Goal: Information Seeking & Learning: Learn about a topic

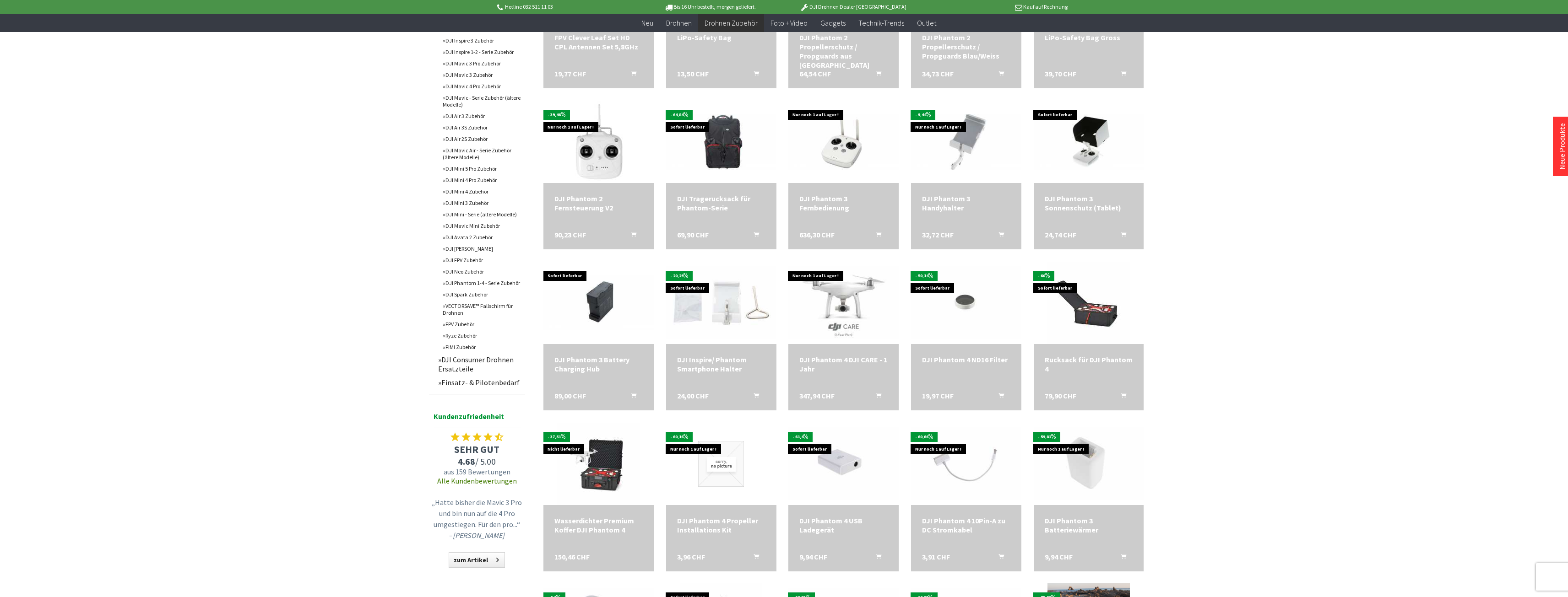
scroll to position [412, 0]
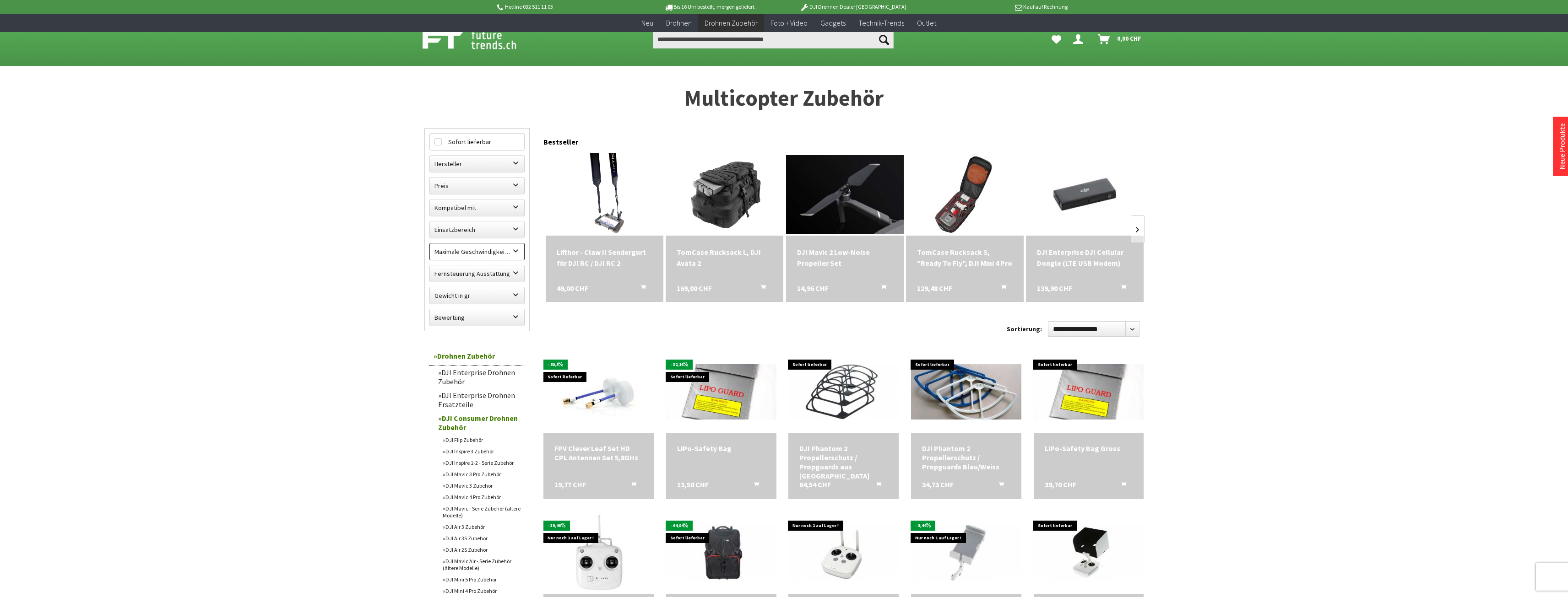
scroll to position [58, 0]
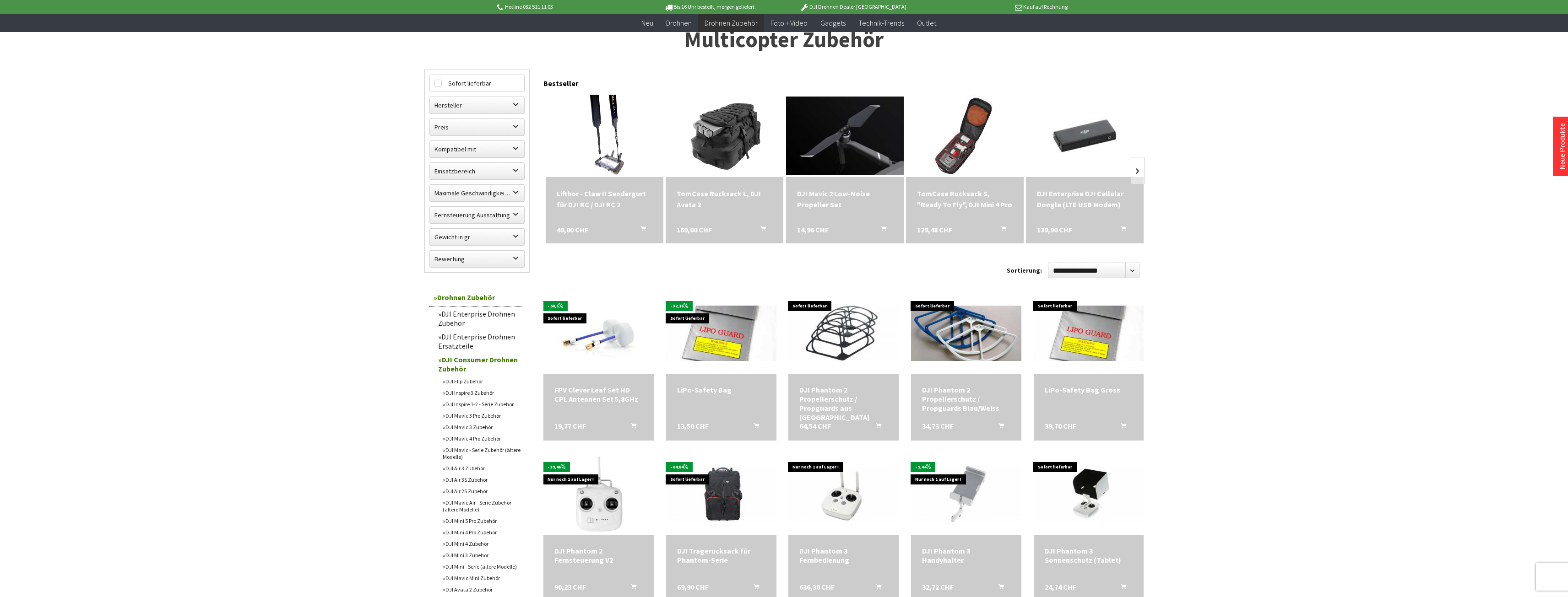
scroll to position [376, 0]
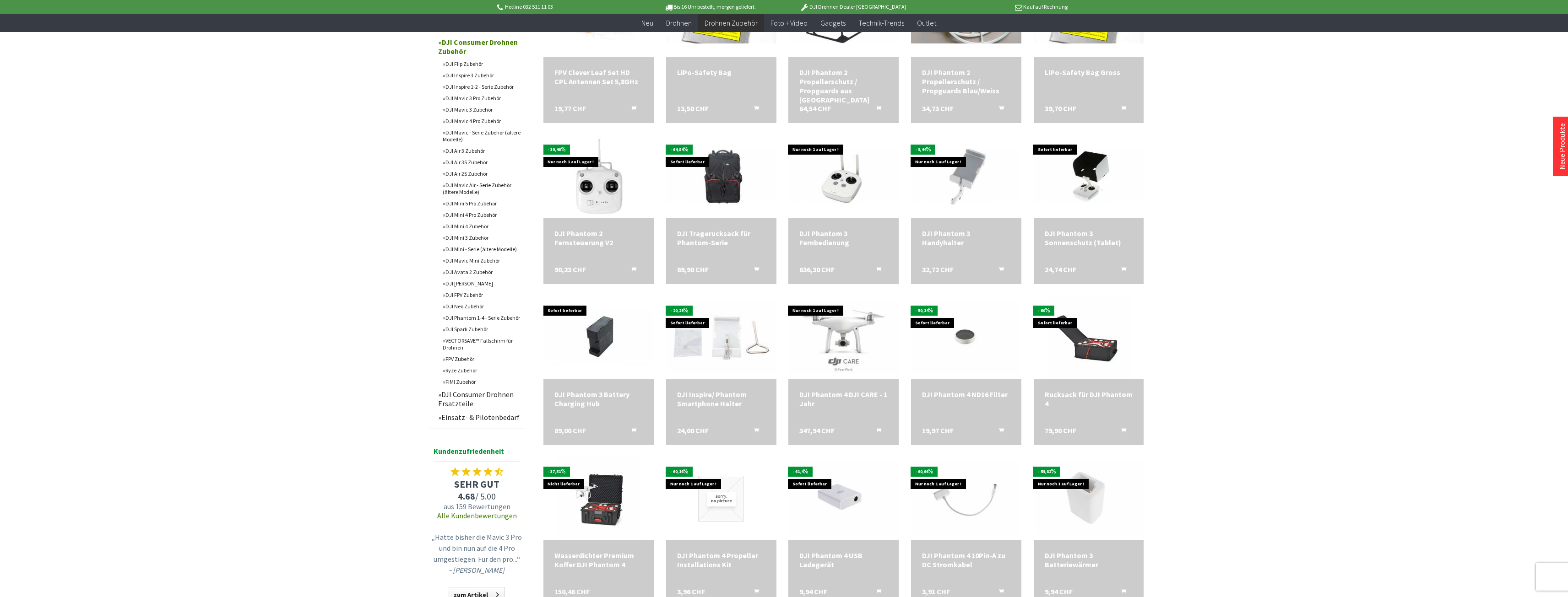
scroll to position [386, 0]
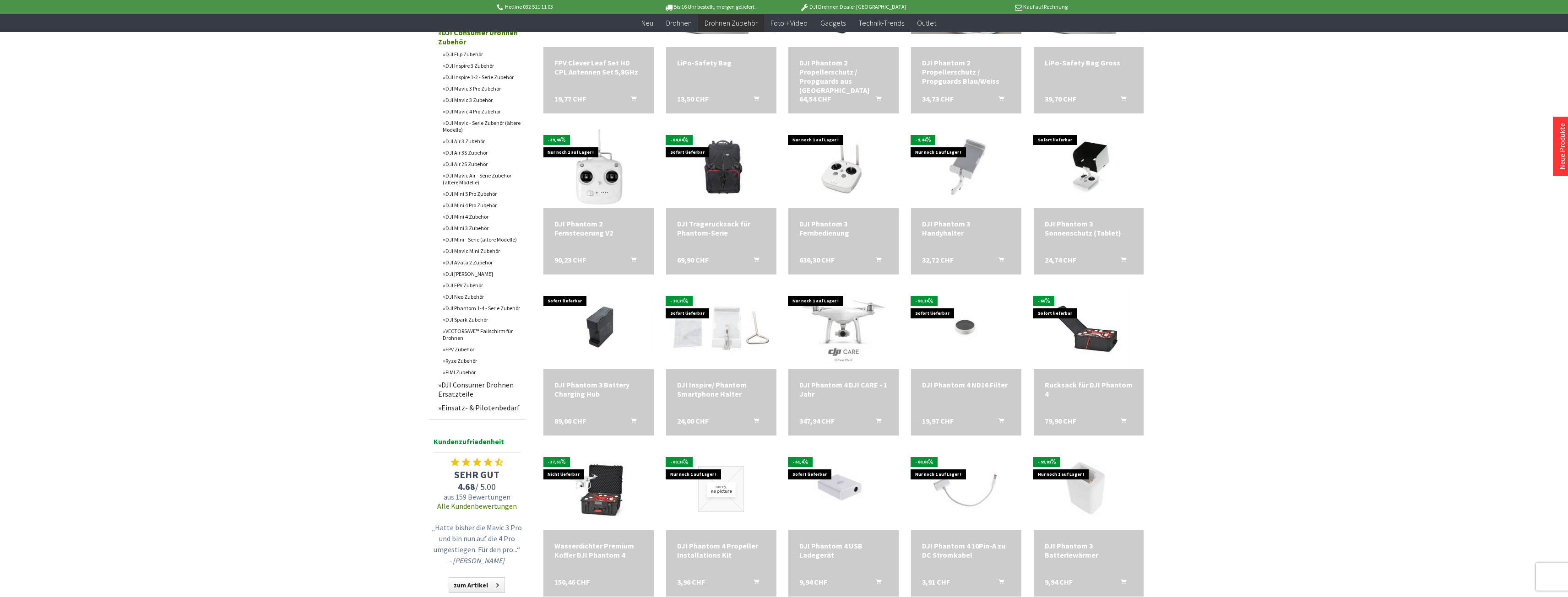
scroll to position [116, 0]
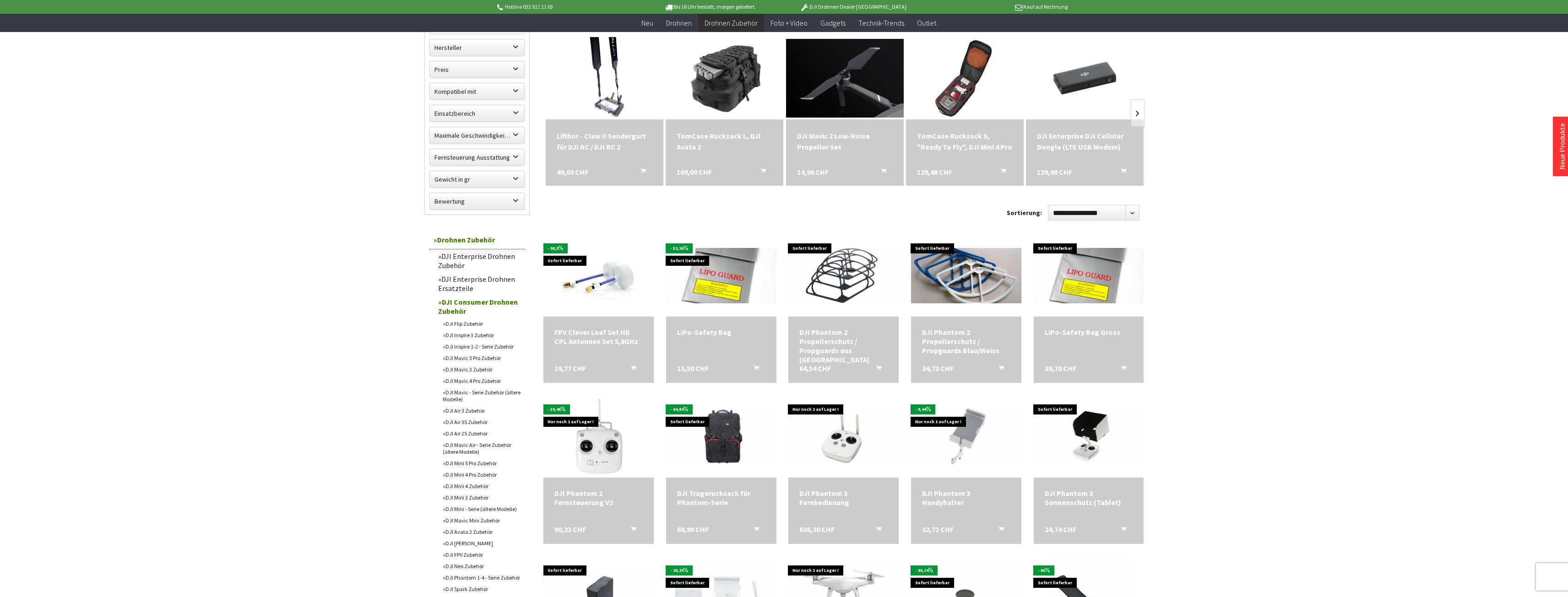
drag, startPoint x: 501, startPoint y: 127, endPoint x: 501, endPoint y: 123, distance: 4.0
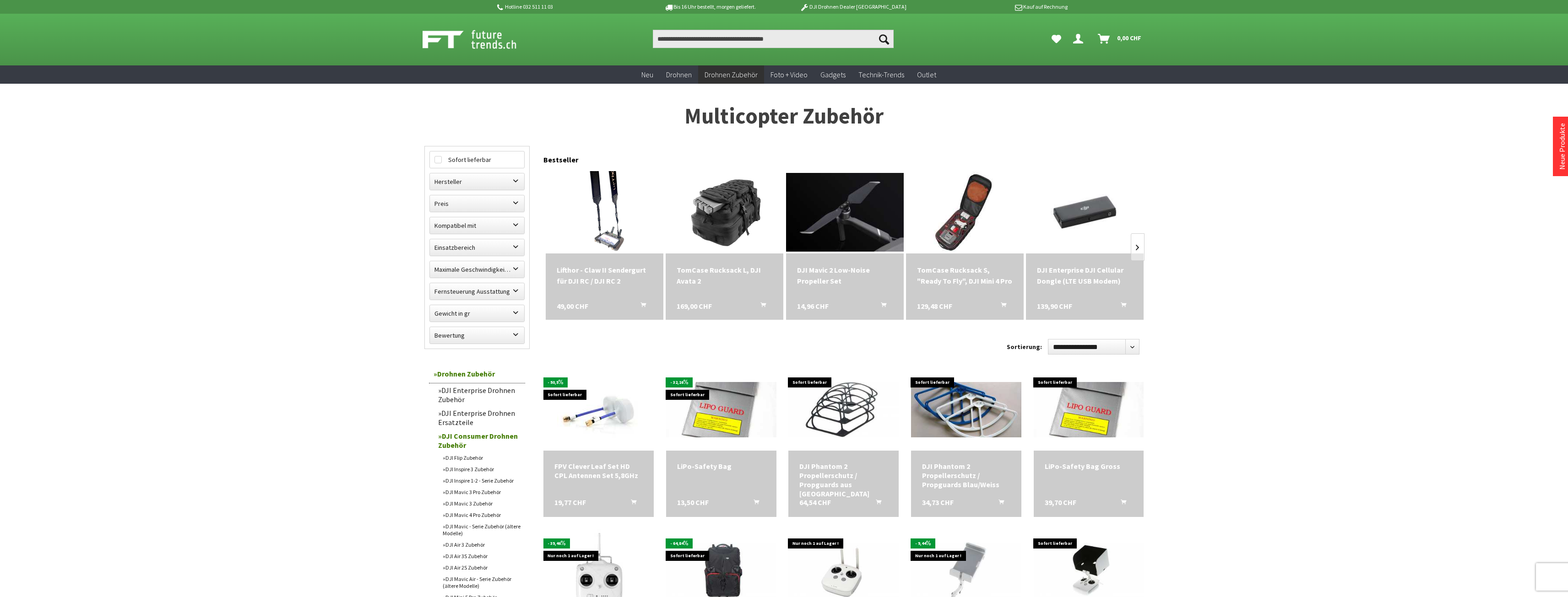
drag, startPoint x: 364, startPoint y: 255, endPoint x: 365, endPoint y: 251, distance: 4.1
